Goal: Information Seeking & Learning: Learn about a topic

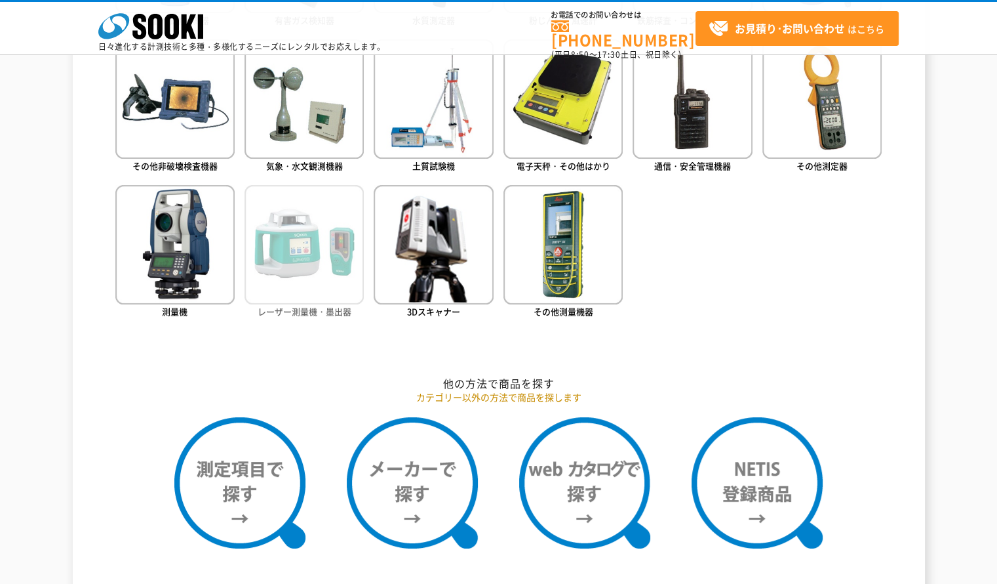
scroll to position [852, 0]
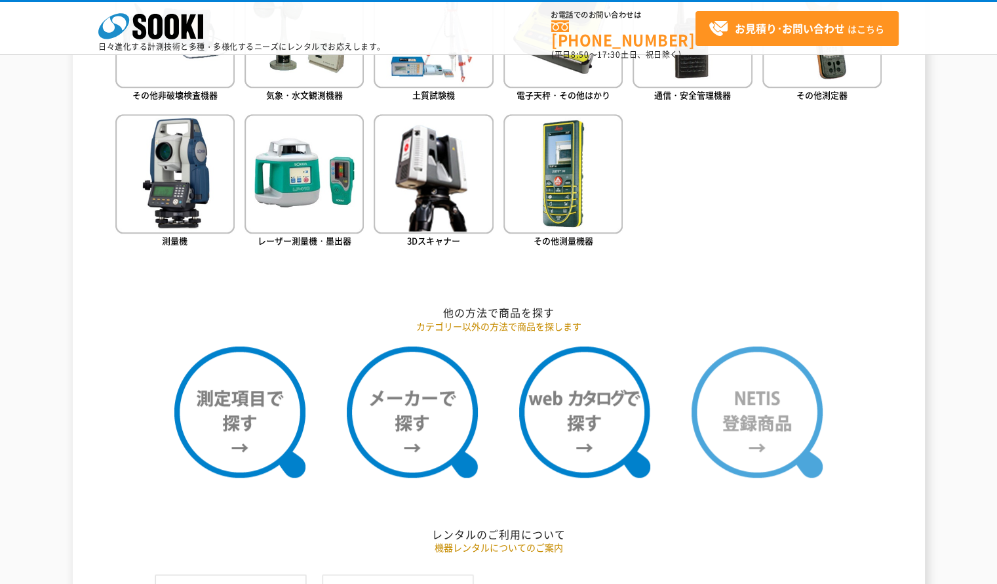
click at [753, 431] on img at bounding box center [757, 411] width 131 height 131
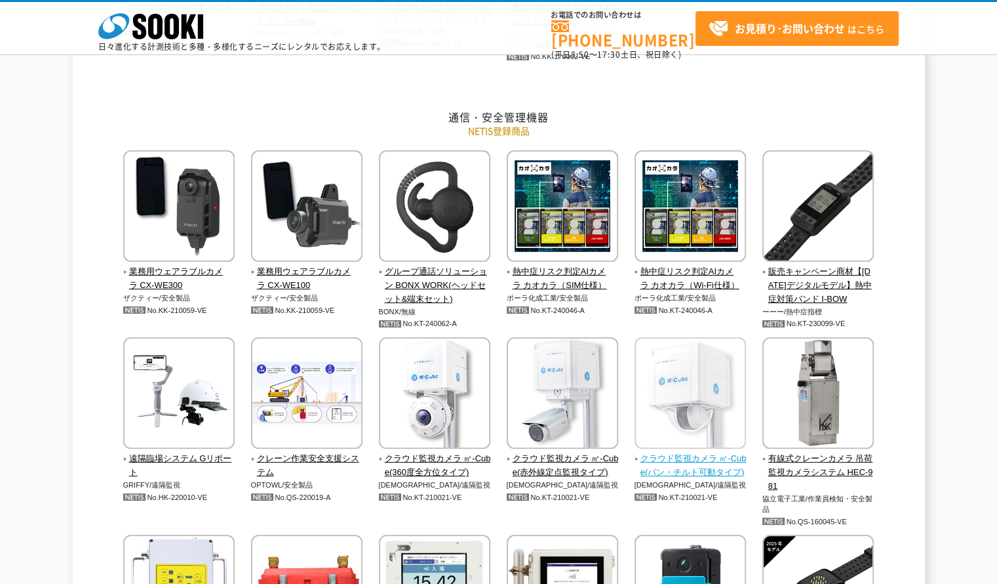
scroll to position [2229, 0]
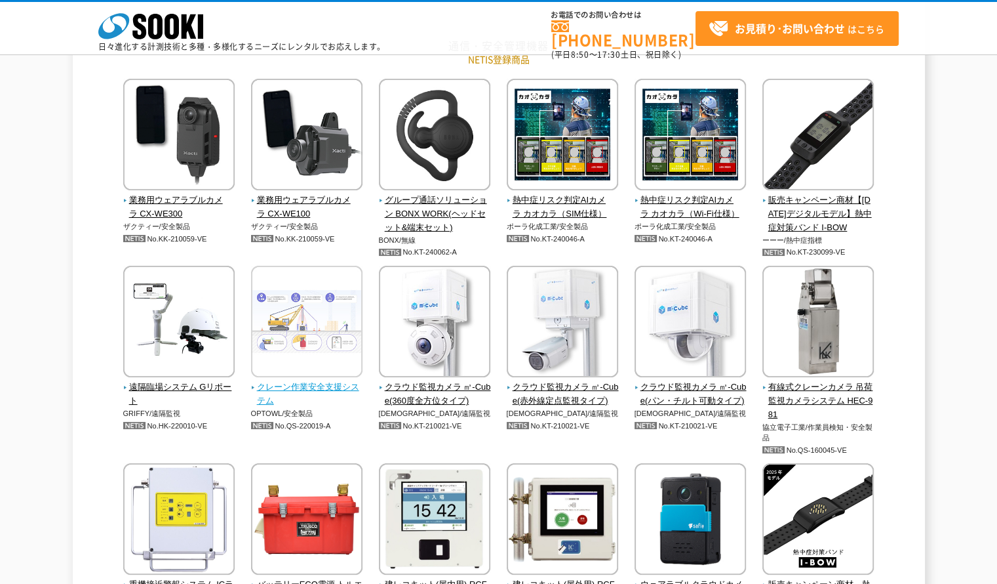
click at [323, 391] on span "クレーン作業安全支援システム" at bounding box center [307, 394] width 112 height 28
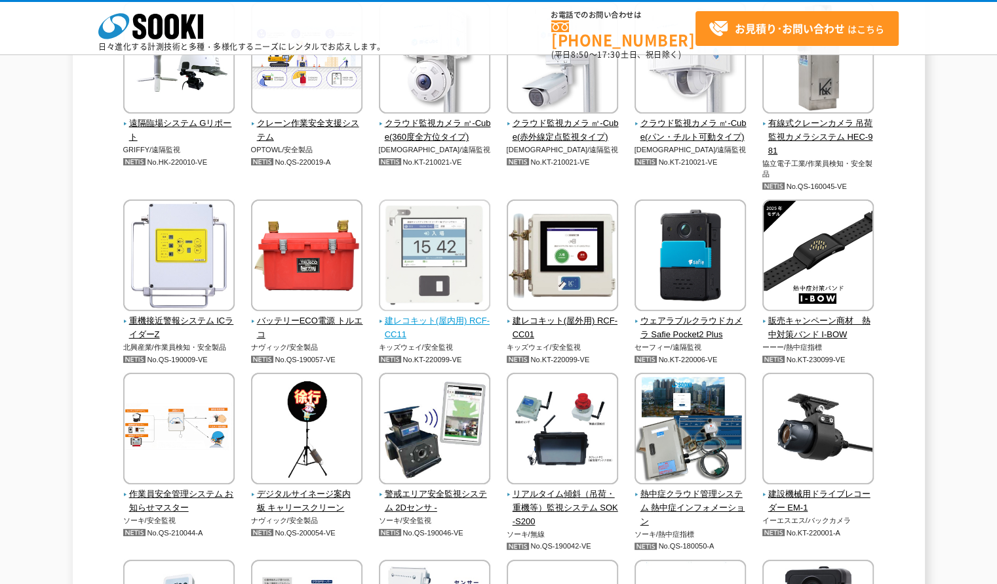
scroll to position [2557, 0]
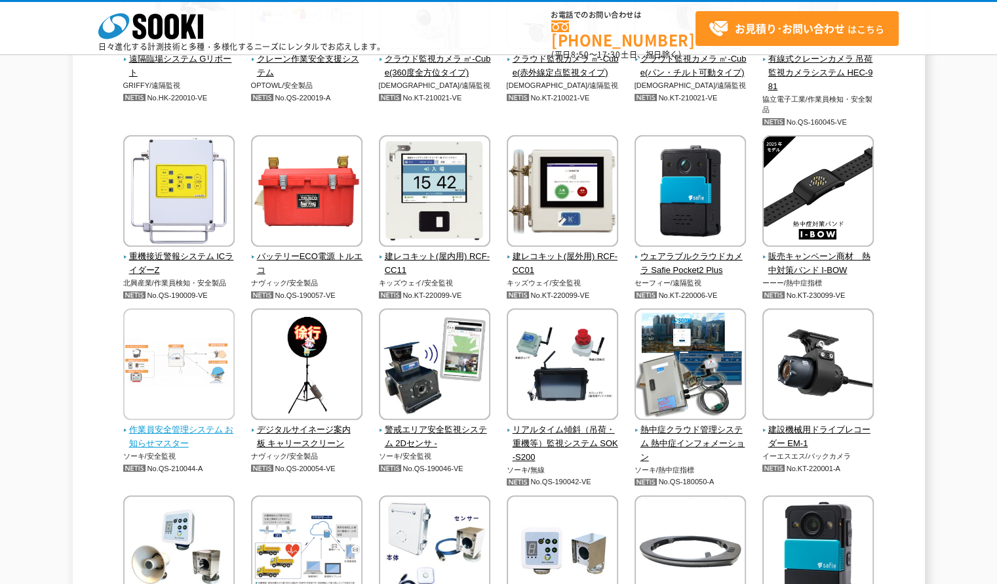
click at [224, 428] on span "作業員安全管理システム お知らせマスター" at bounding box center [179, 437] width 112 height 28
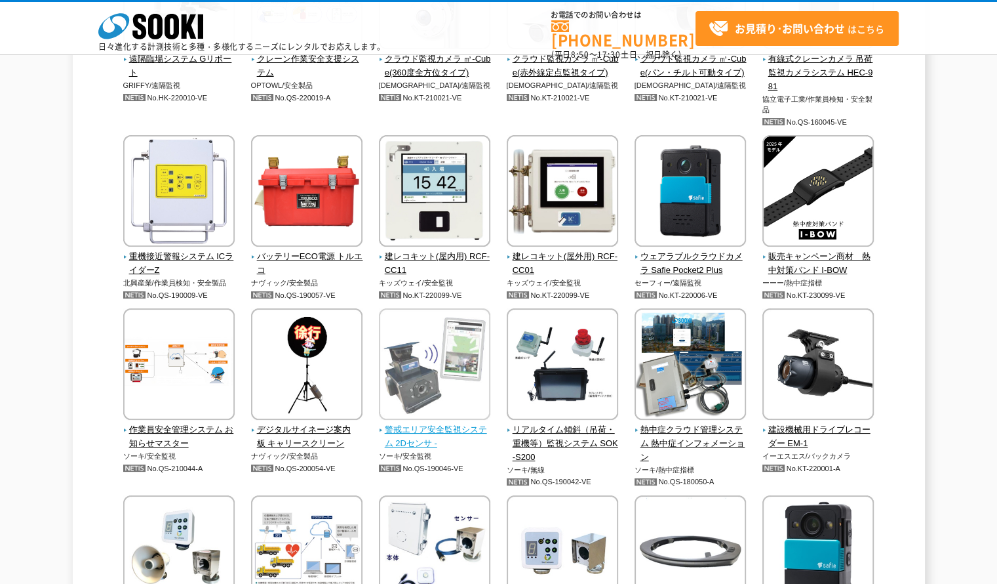
click at [466, 432] on span "警戒エリア安全監視システム 2Dセンサ -" at bounding box center [435, 437] width 112 height 28
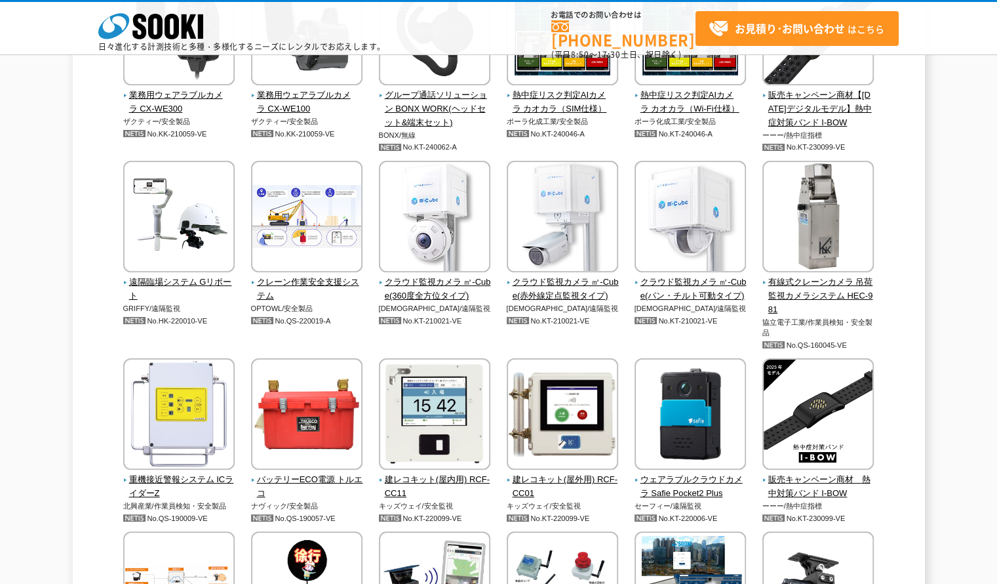
scroll to position [2400, 0]
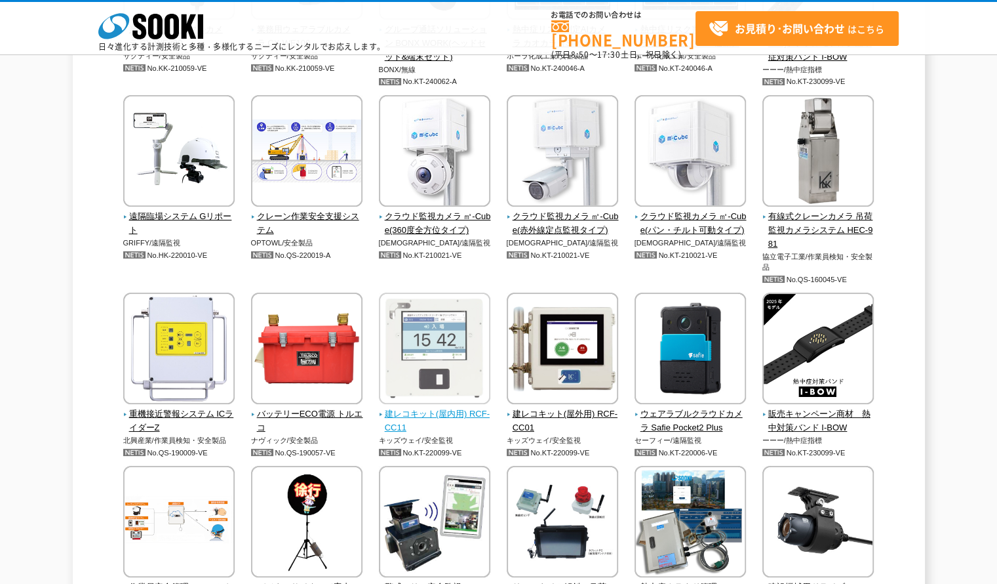
click at [433, 418] on span "建レコキット(屋内用) RCF-CC11" at bounding box center [435, 421] width 112 height 28
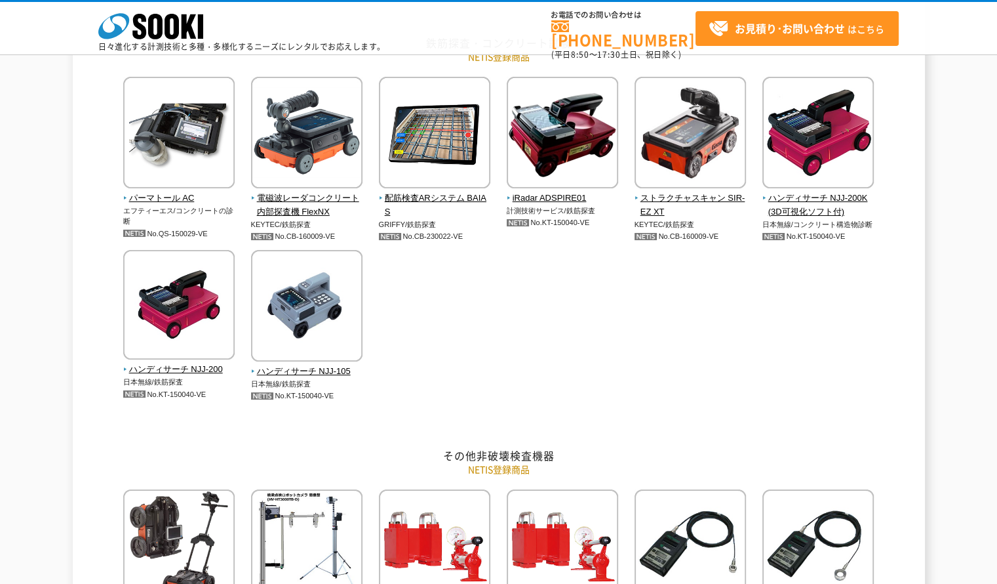
scroll to position [498, 0]
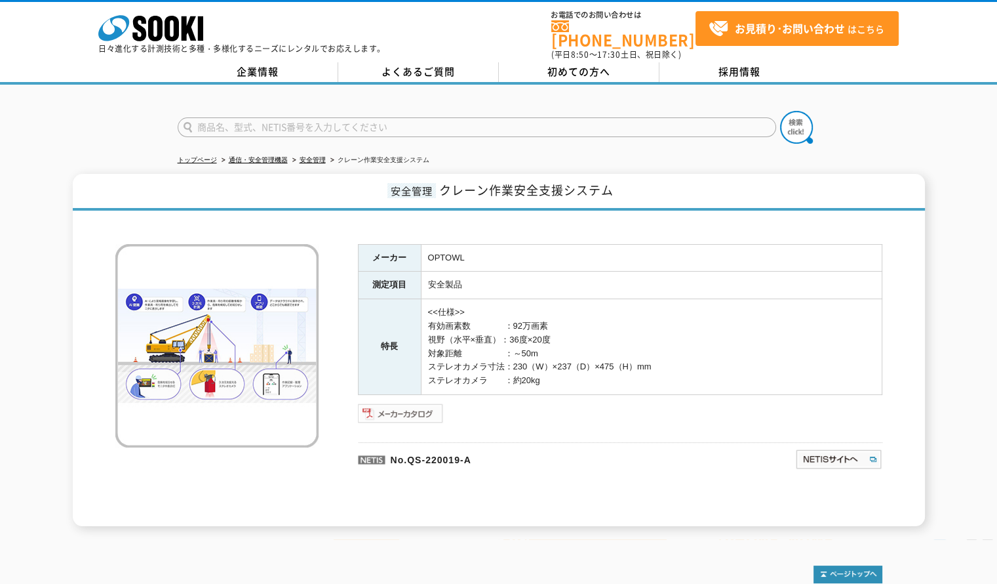
click at [409, 403] on img at bounding box center [401, 413] width 86 height 21
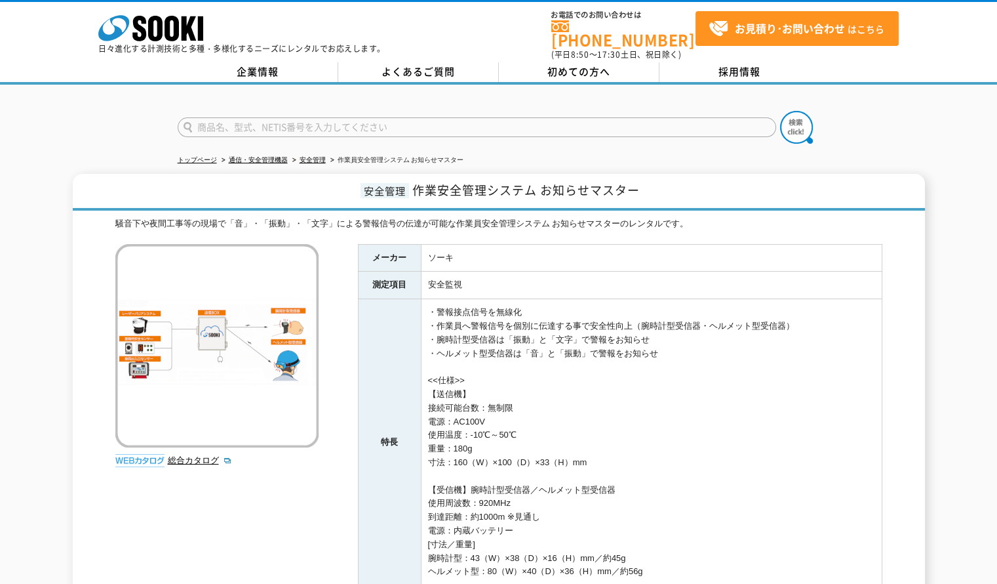
scroll to position [131, 0]
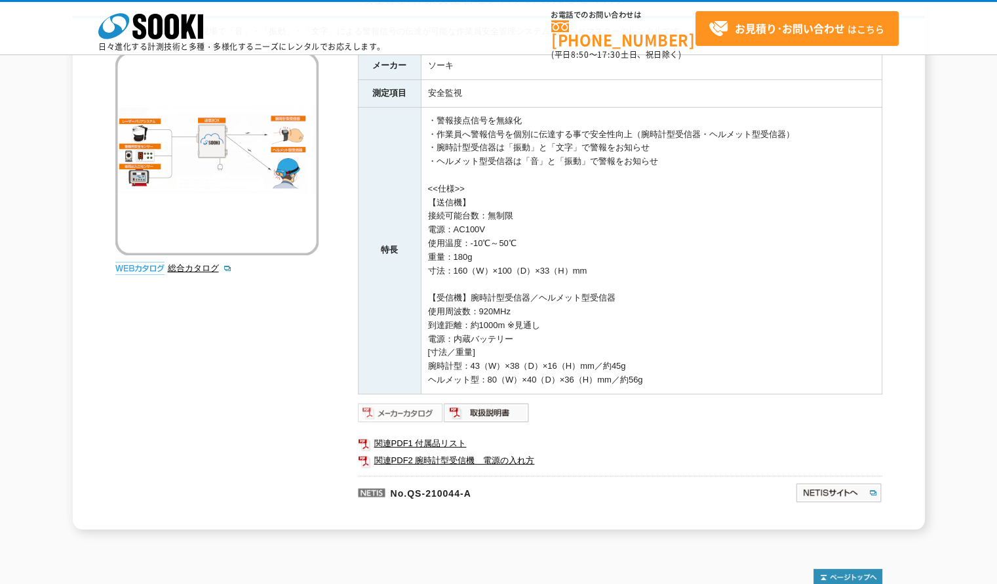
click at [406, 409] on img at bounding box center [401, 412] width 86 height 21
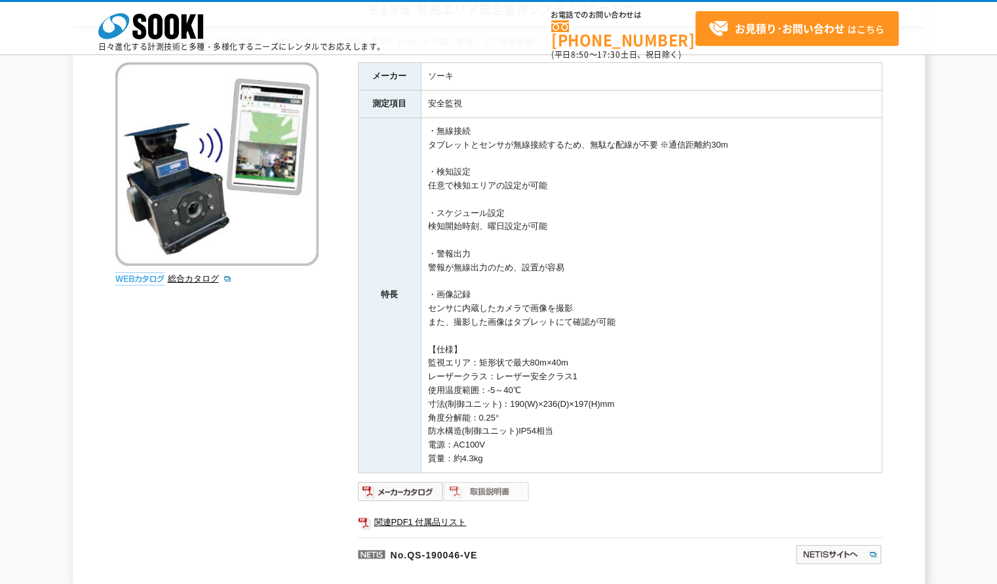
scroll to position [197, 0]
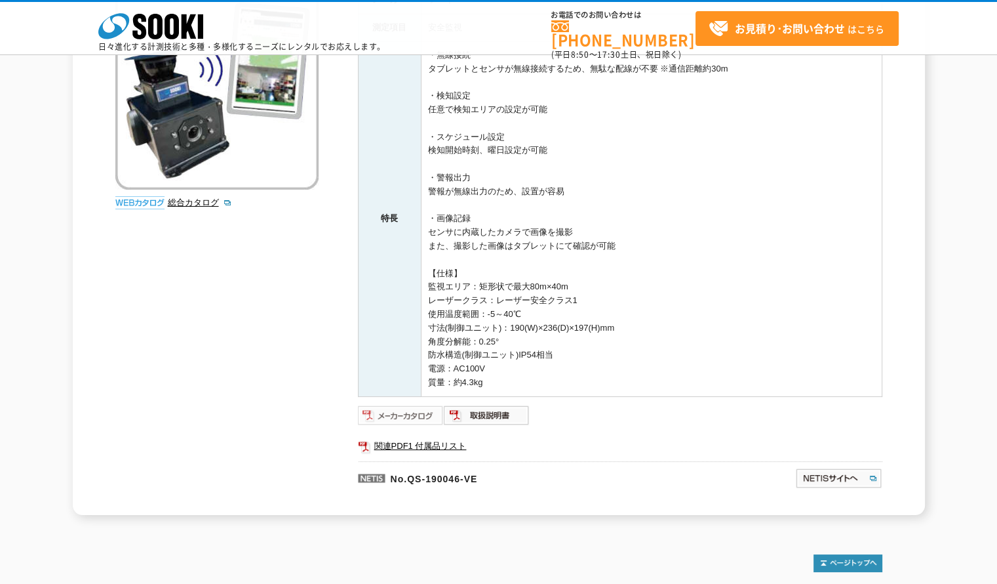
click at [422, 412] on img at bounding box center [401, 415] width 86 height 21
click at [505, 412] on img at bounding box center [487, 415] width 86 height 21
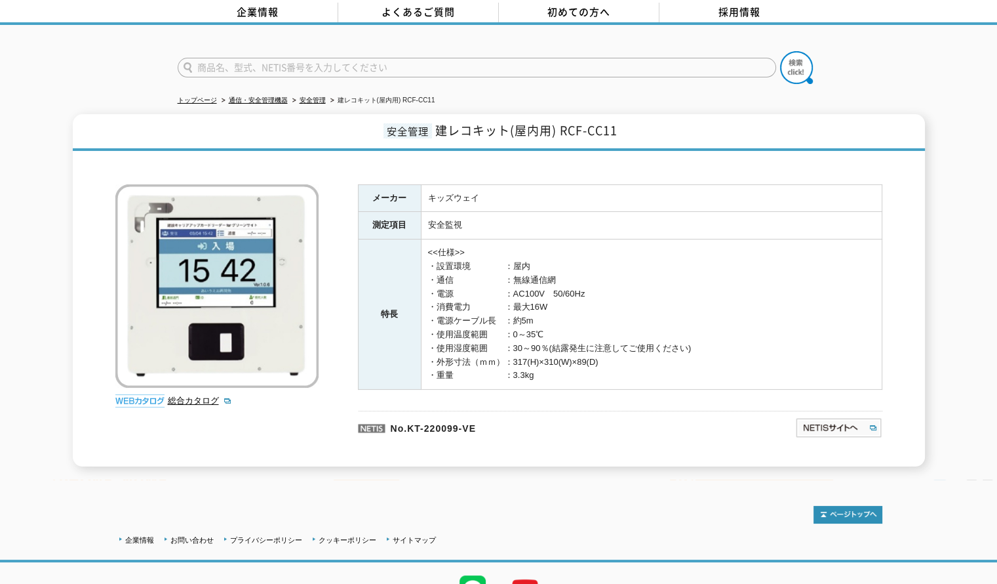
scroll to position [120, 0]
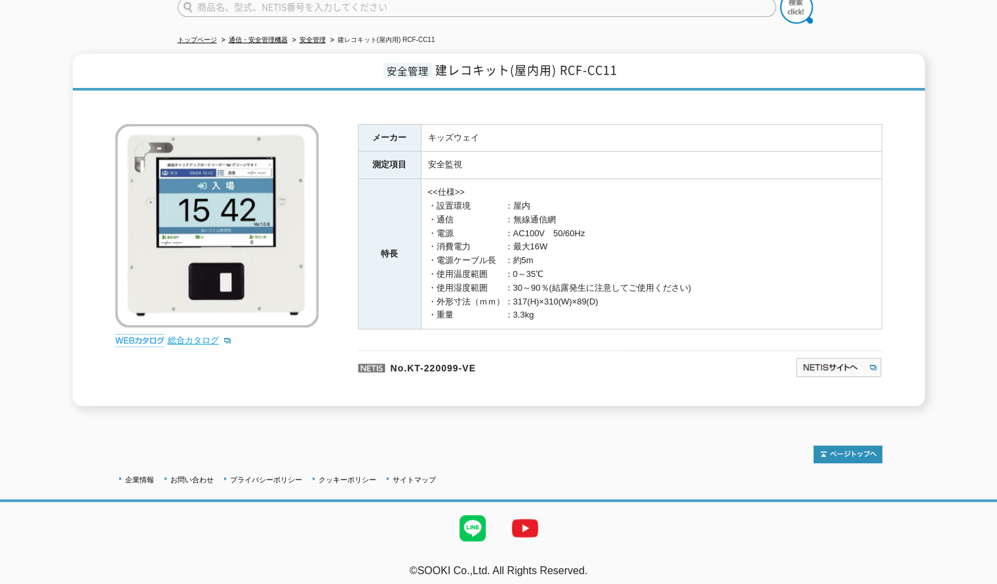
click at [193, 335] on link "総合カタログ" at bounding box center [200, 340] width 64 height 10
